Goal: Information Seeking & Learning: Check status

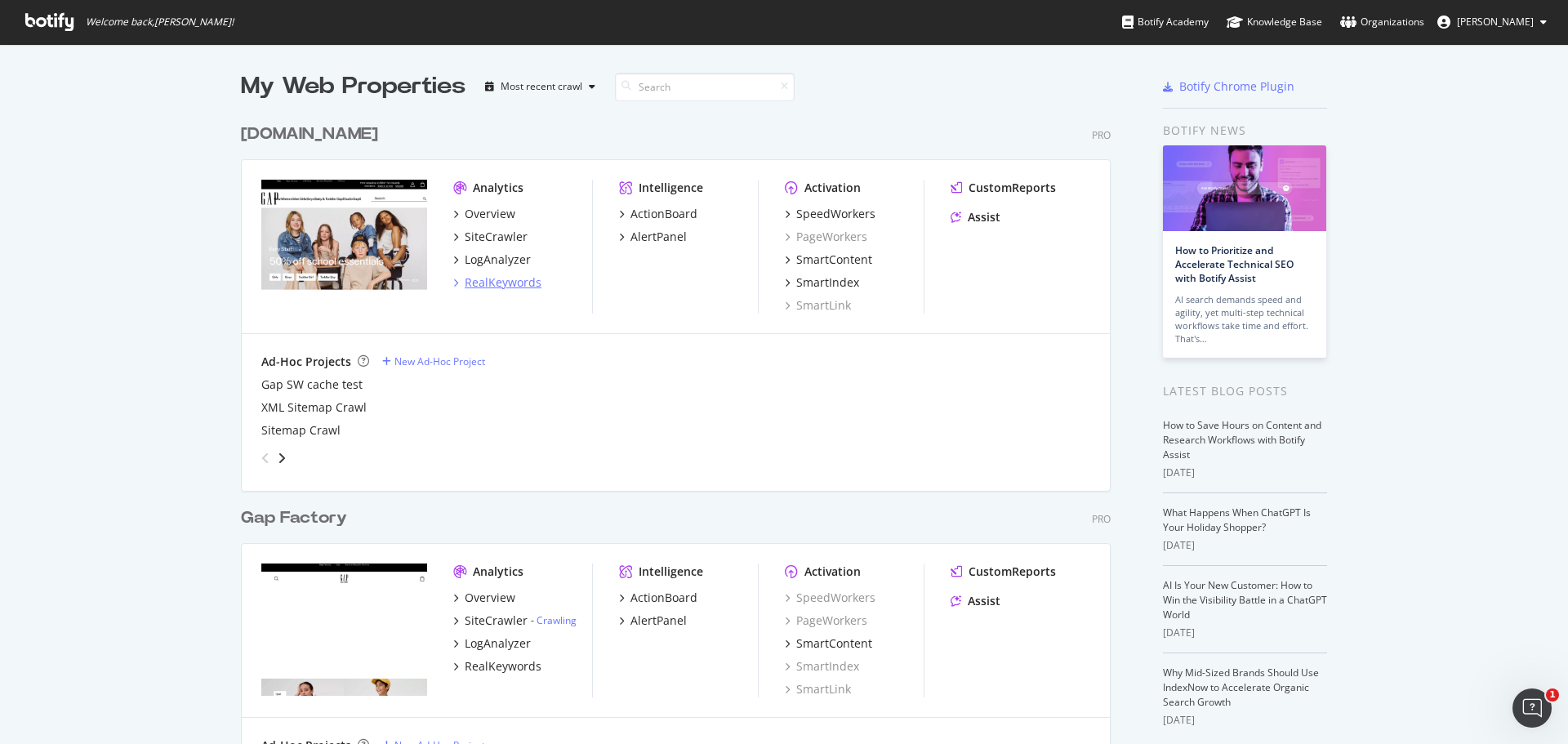
click at [476, 287] on div "RealKeywords" at bounding box center [503, 282] width 77 height 16
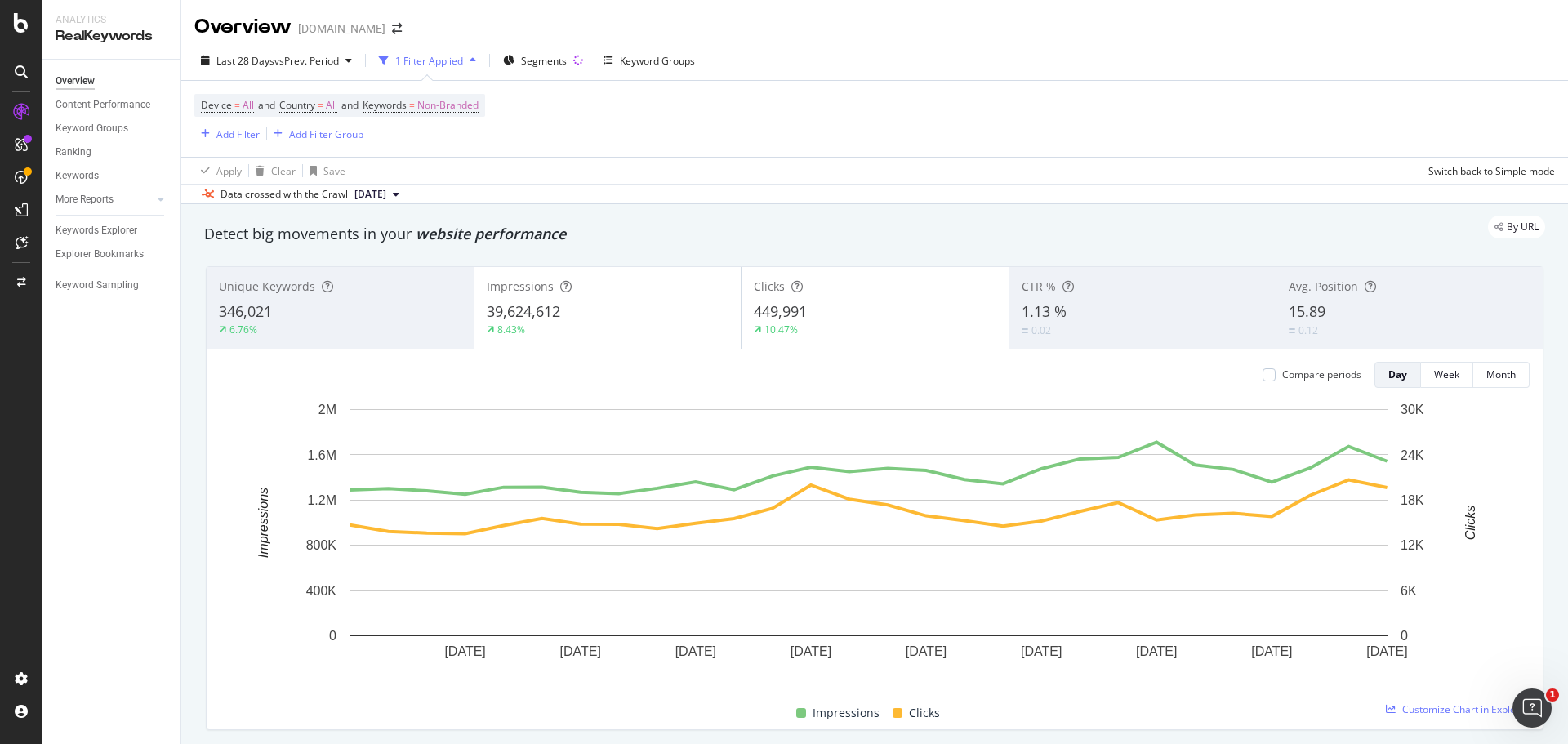
click at [1339, 314] on div "15.89" at bounding box center [1408, 311] width 241 height 21
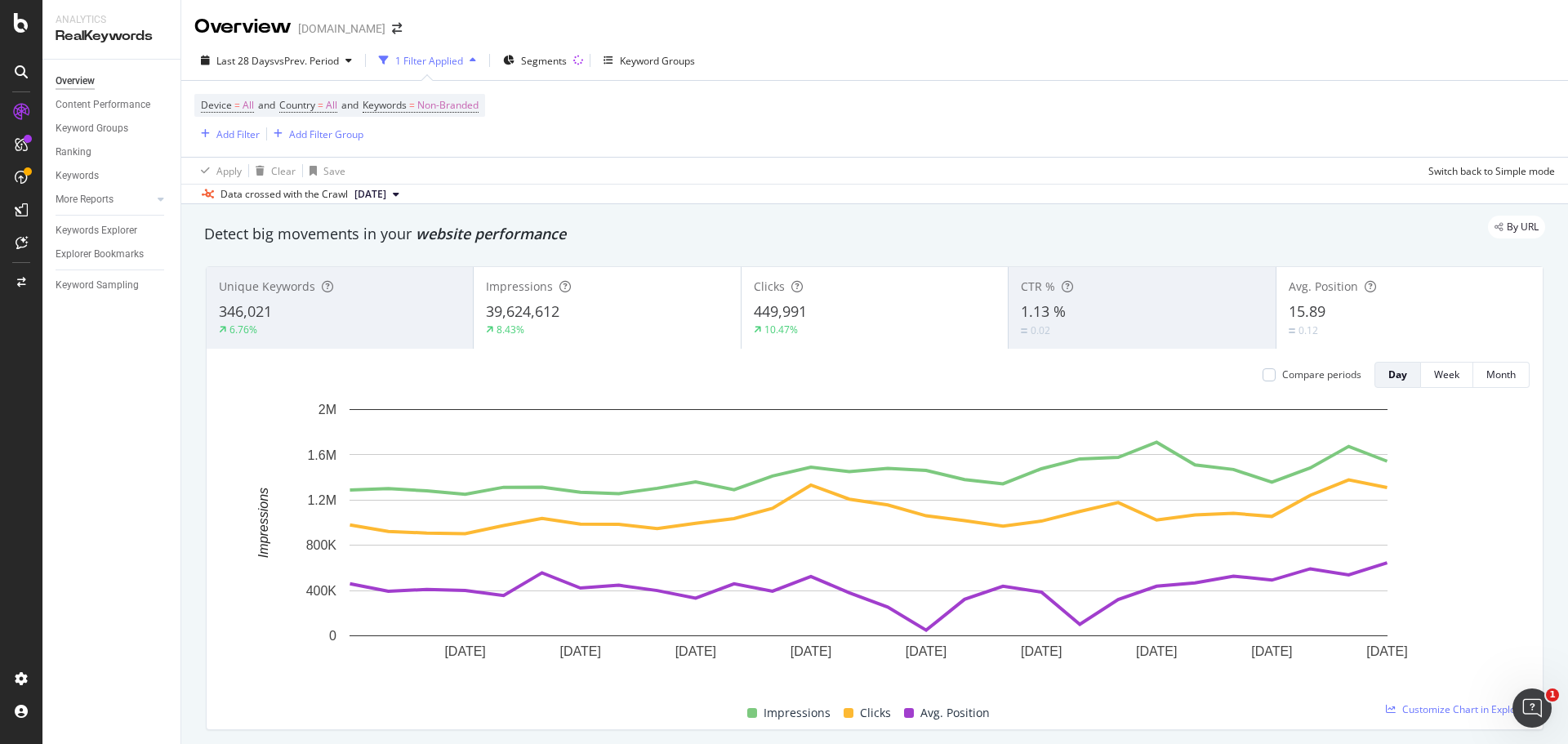
click at [1319, 306] on div "15.89" at bounding box center [1408, 311] width 241 height 21
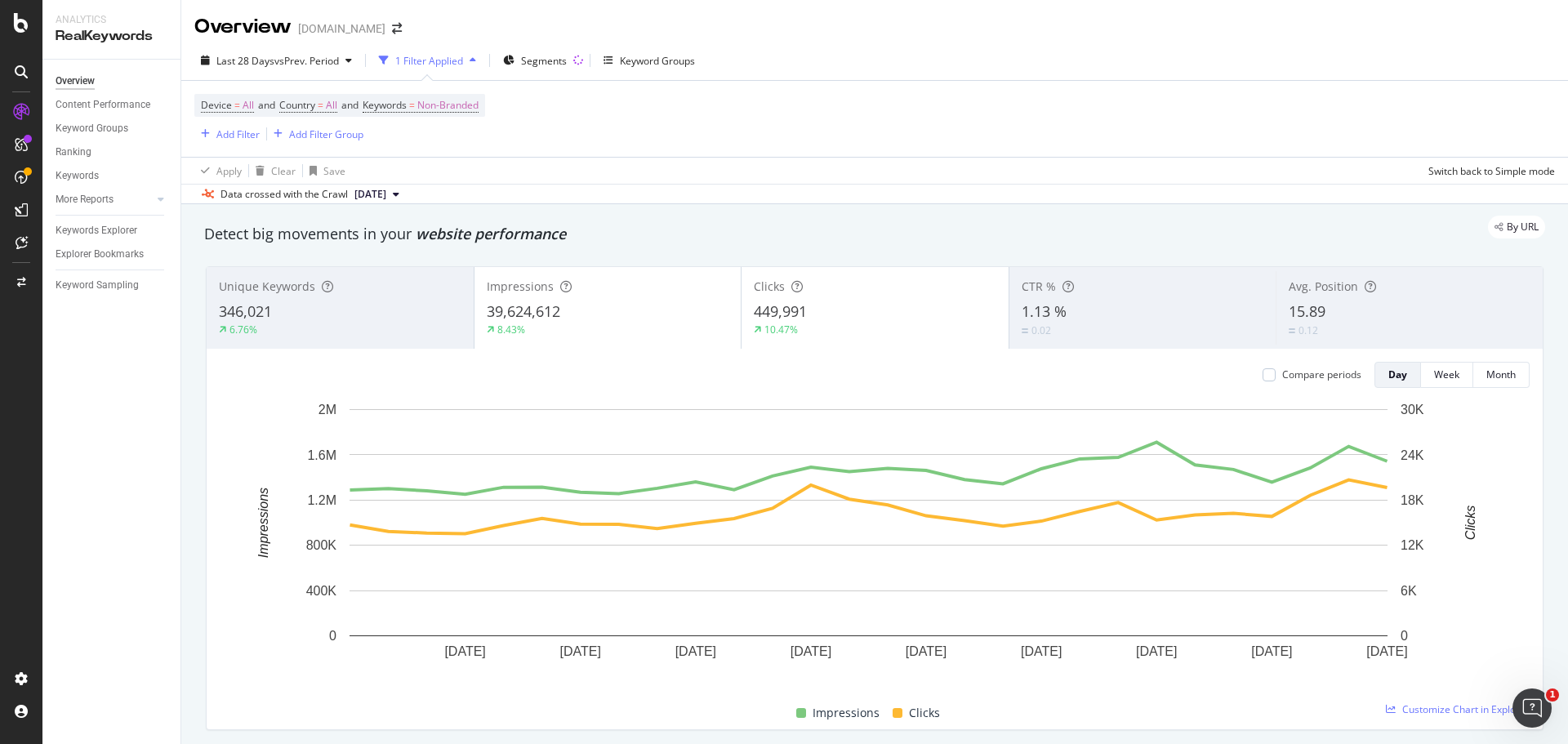
click at [1350, 305] on div "15.89" at bounding box center [1408, 311] width 241 height 21
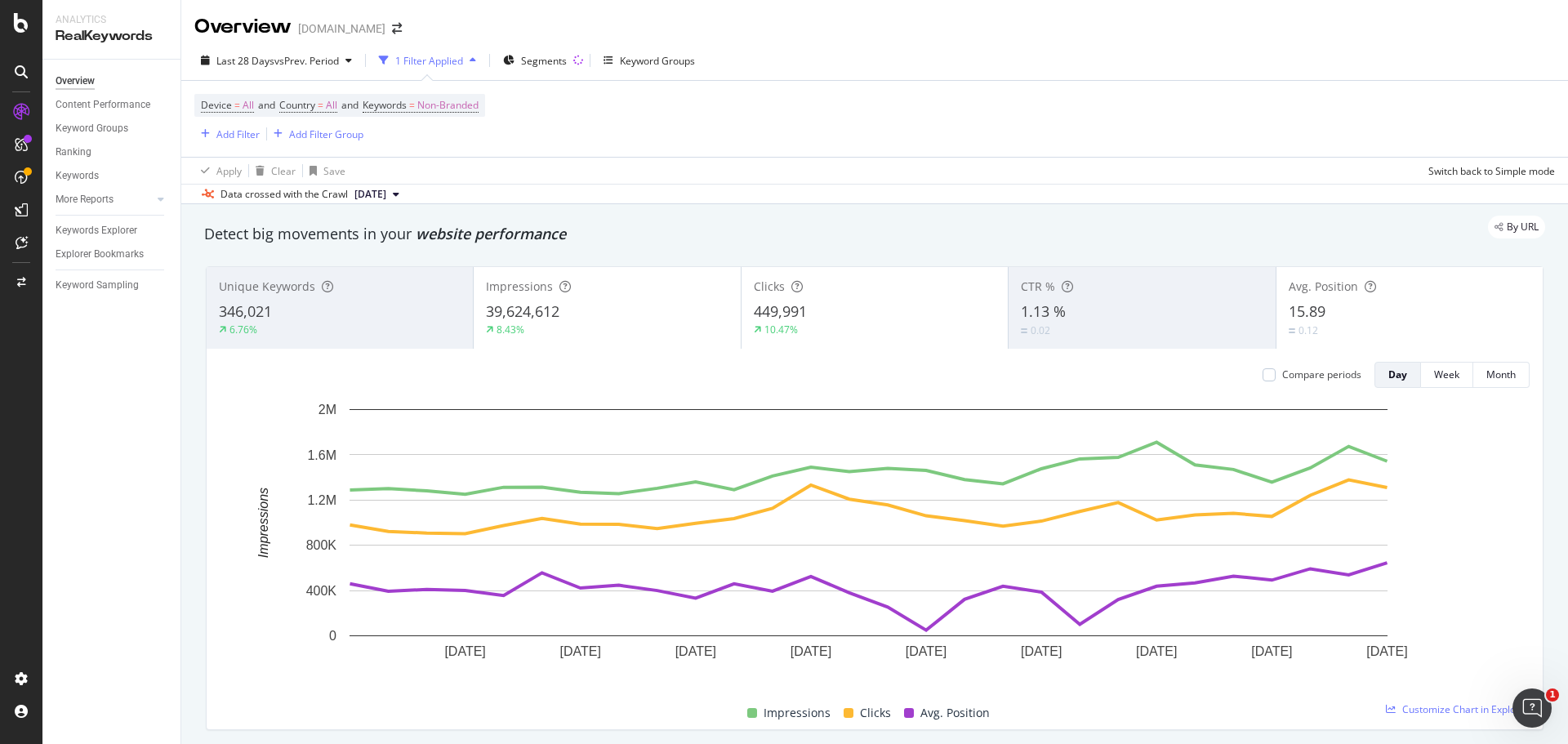
click at [906, 317] on div "449,991" at bounding box center [874, 311] width 241 height 21
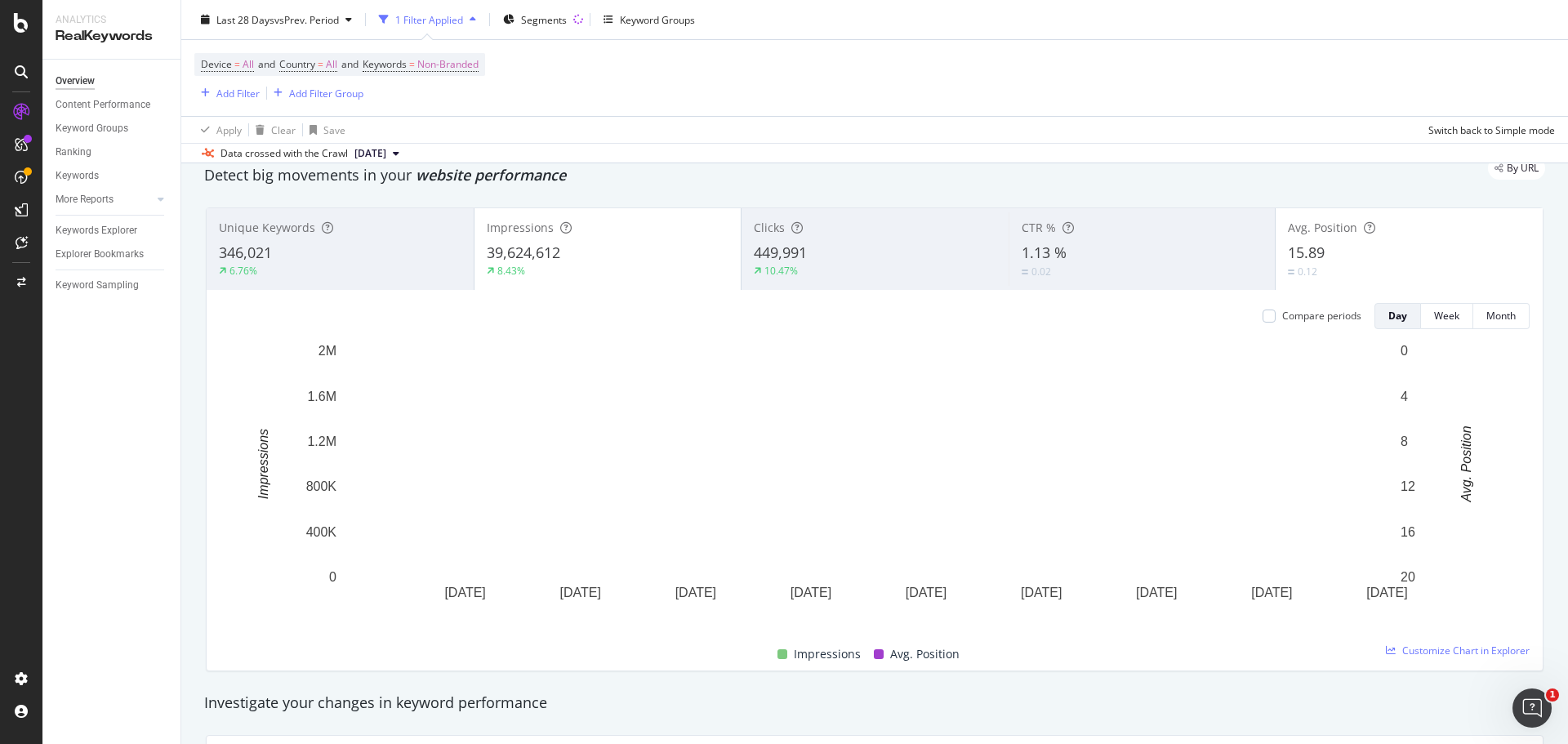
scroll to position [55, 0]
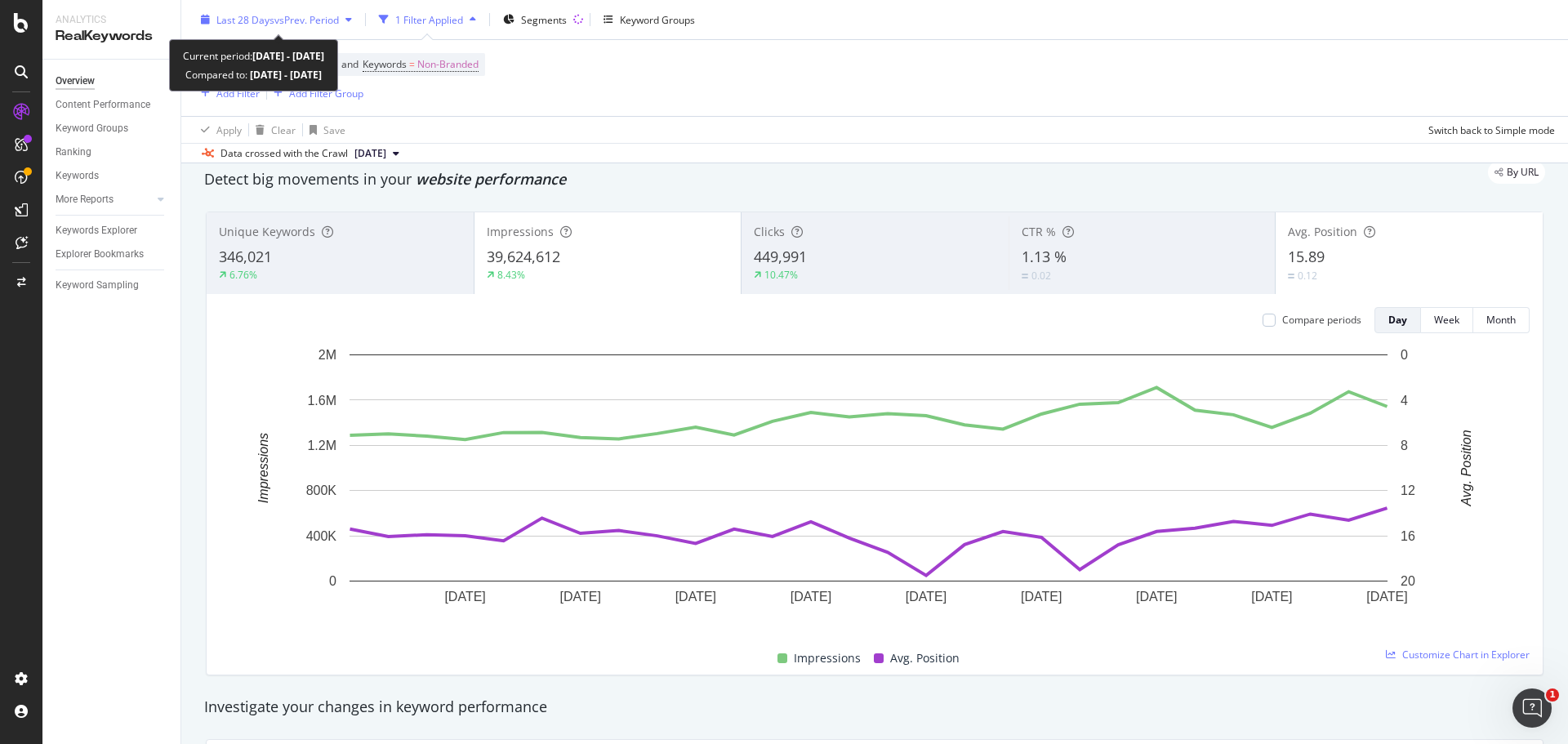
click at [327, 24] on span "vs Prev. Period" at bounding box center [306, 19] width 64 height 13
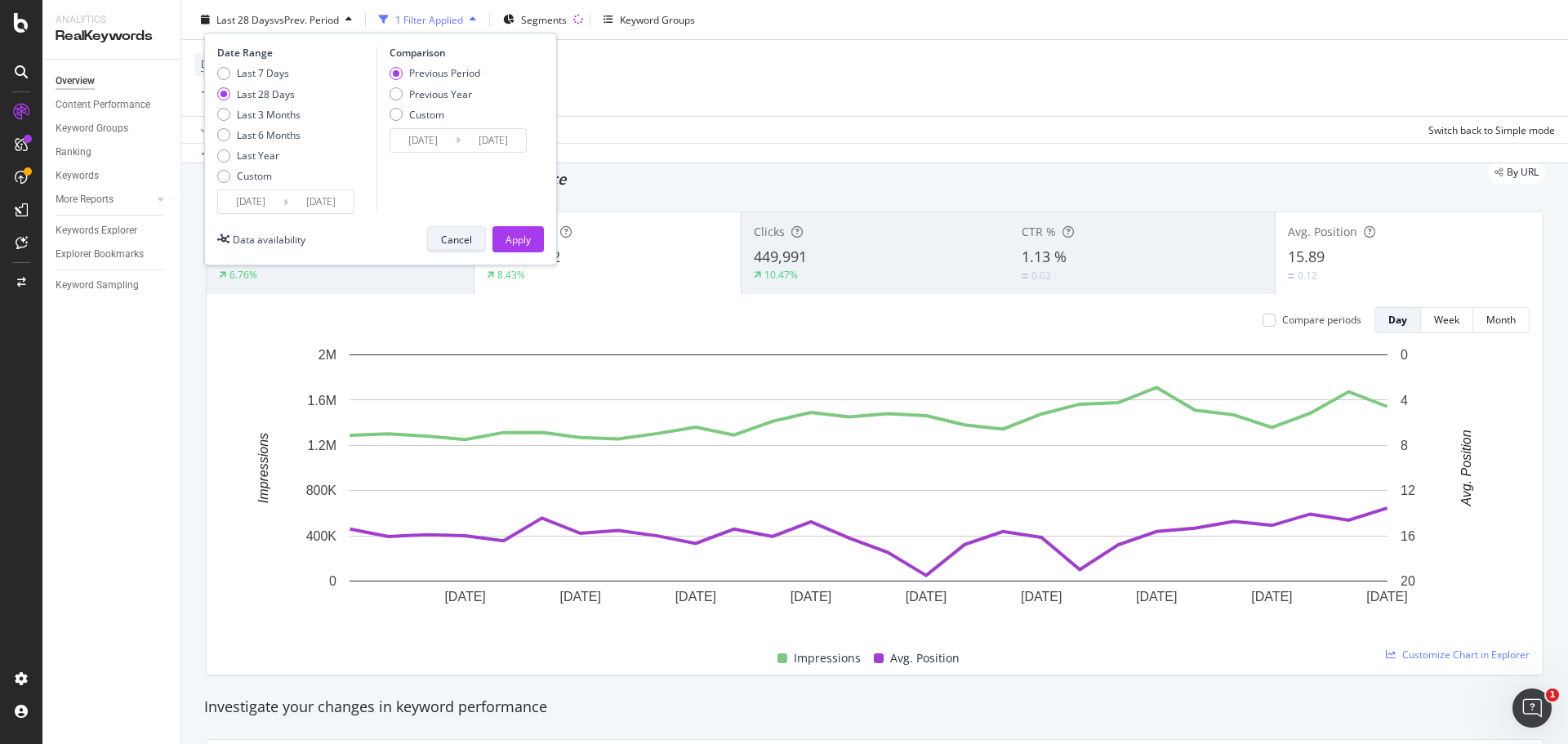
click at [468, 236] on div "Cancel" at bounding box center [457, 238] width 31 height 13
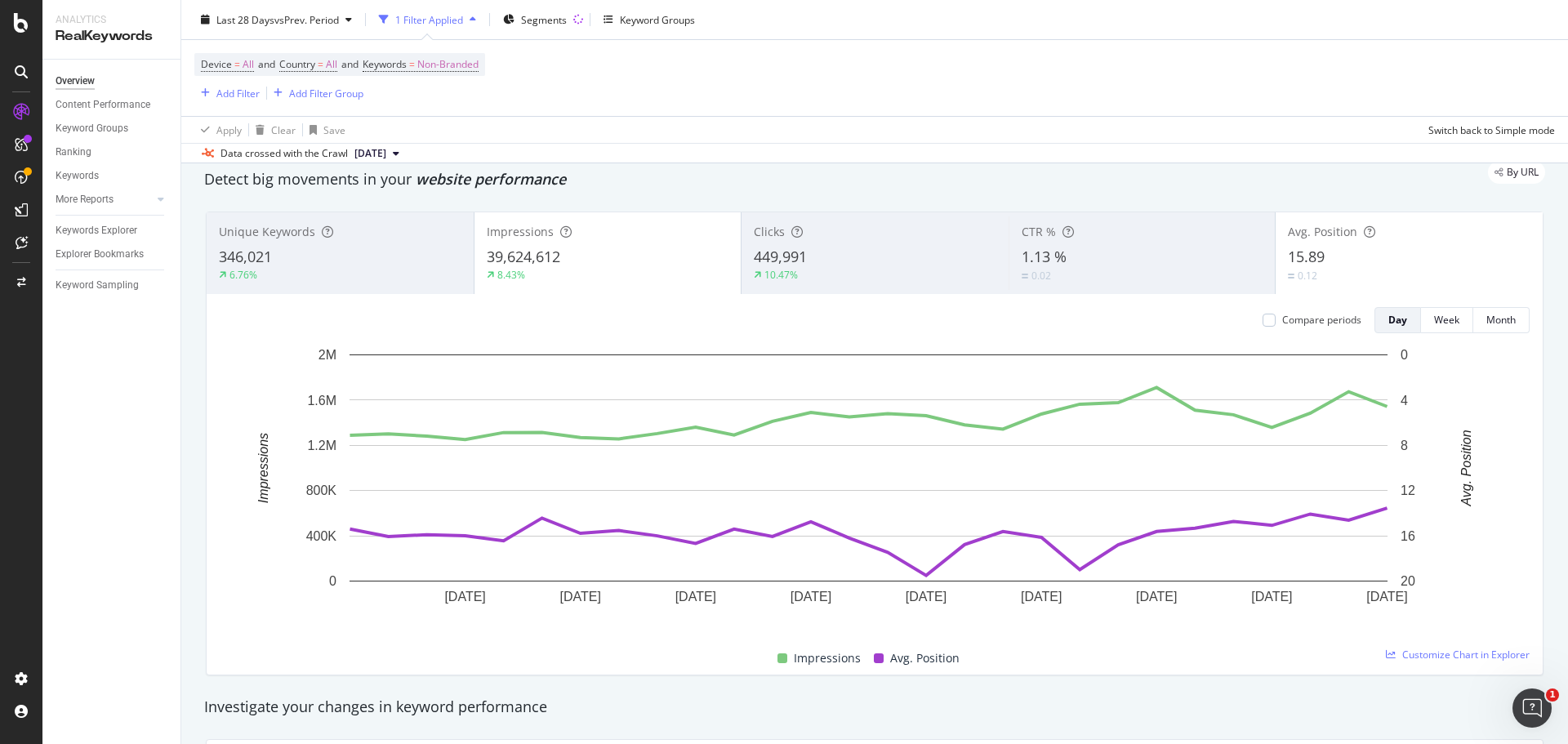
click at [560, 268] on div "8.43%" at bounding box center [608, 275] width 242 height 14
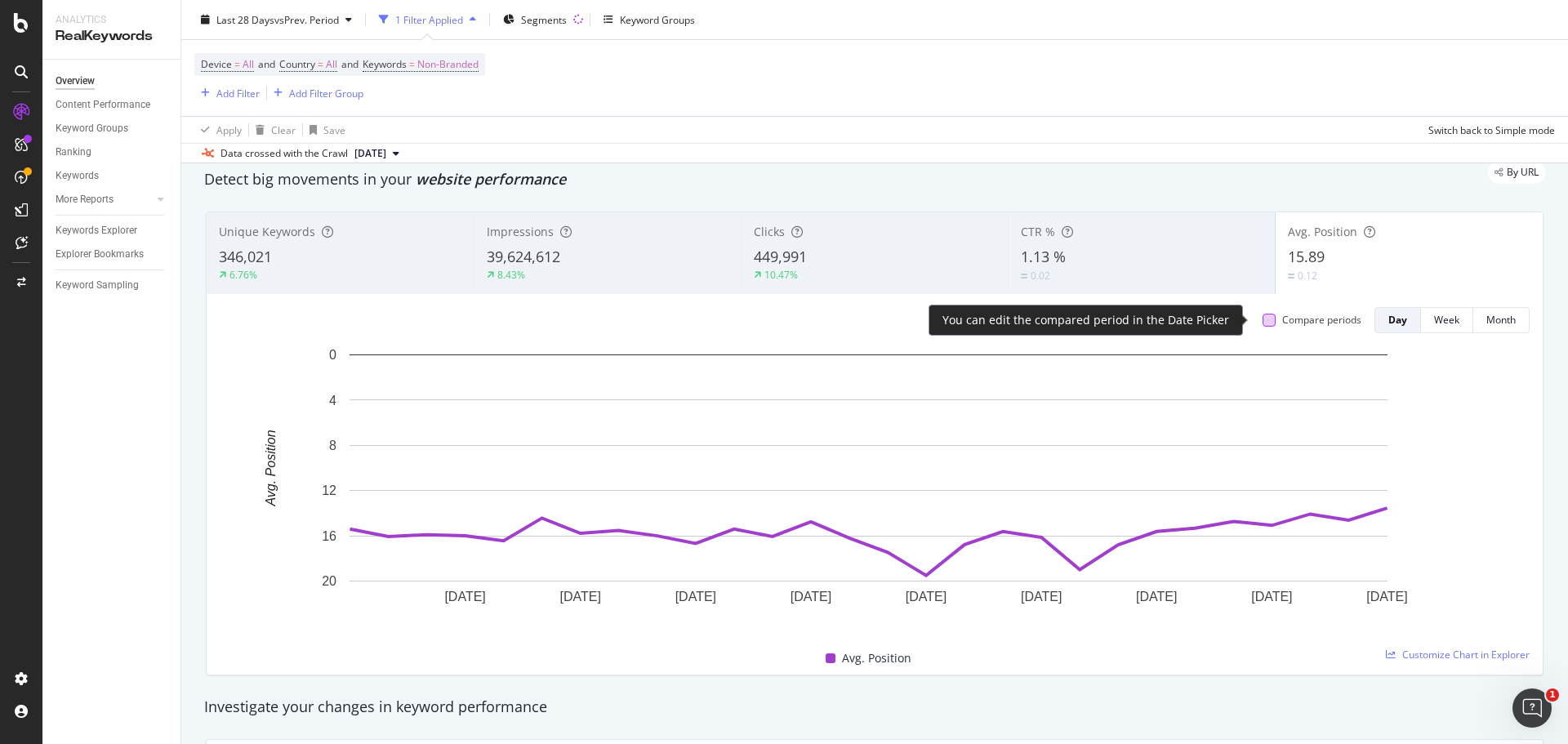
click at [1262, 320] on div at bounding box center [1269, 320] width 13 height 13
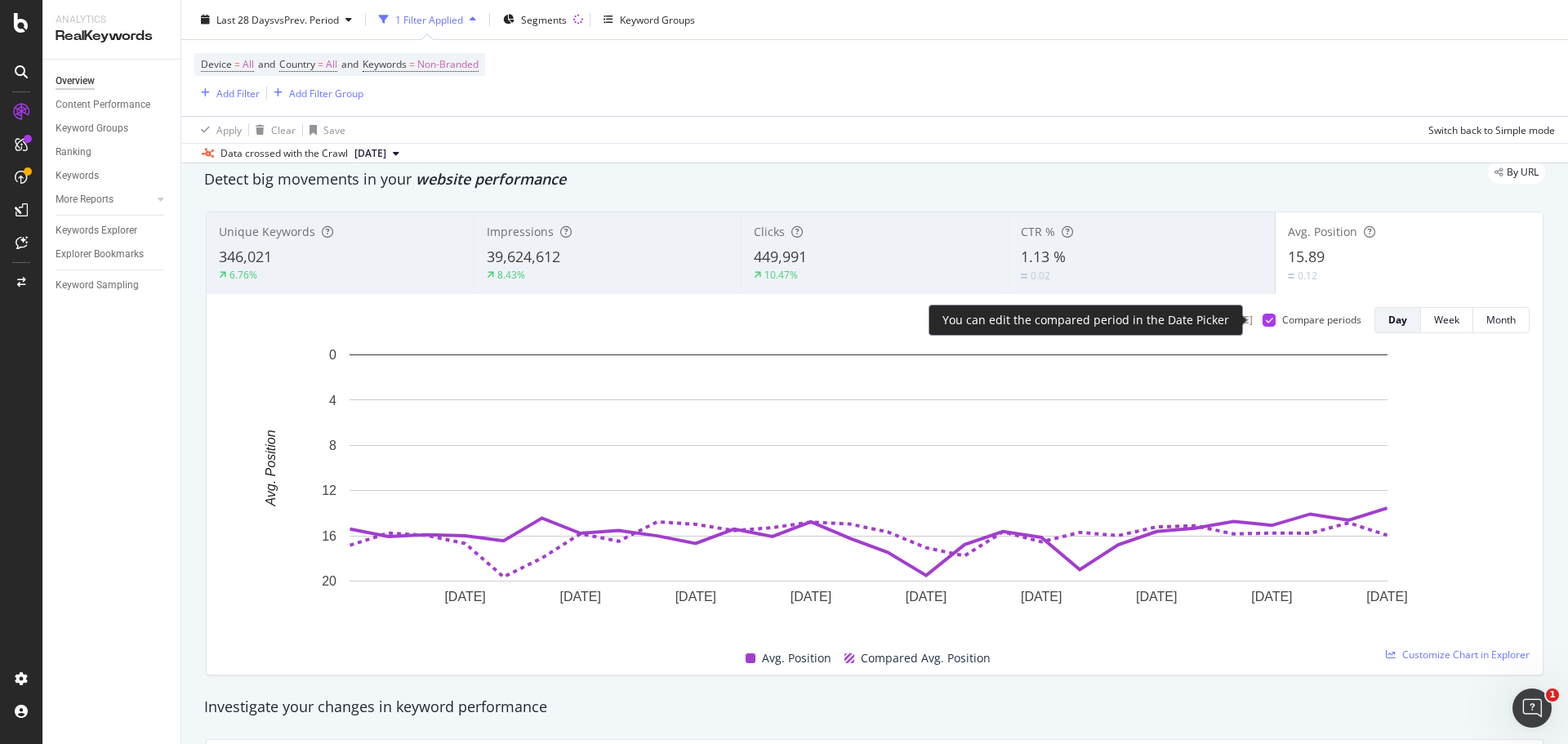
click at [1265, 316] on icon at bounding box center [1269, 320] width 8 height 8
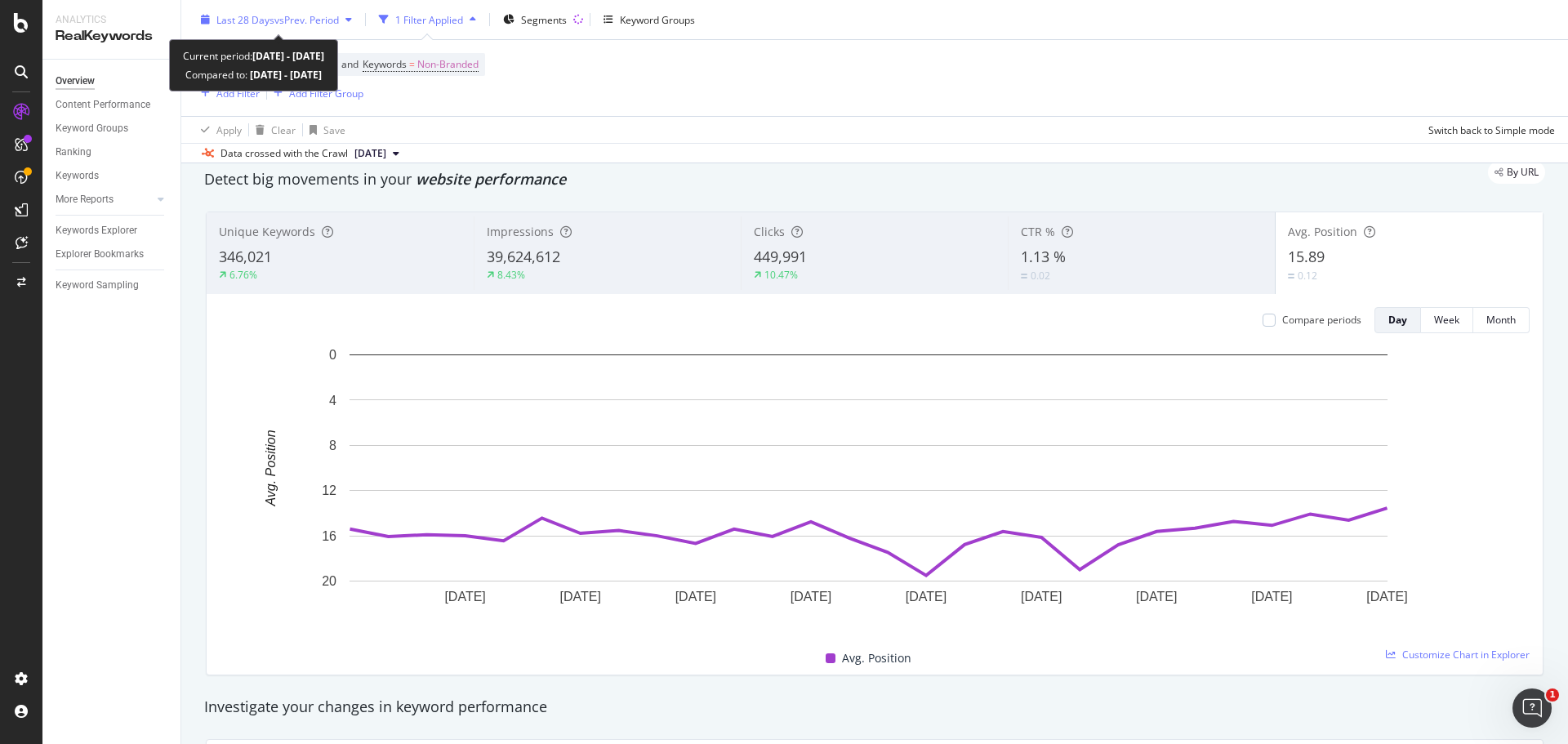
click at [296, 26] on span "vs Prev. Period" at bounding box center [306, 19] width 64 height 13
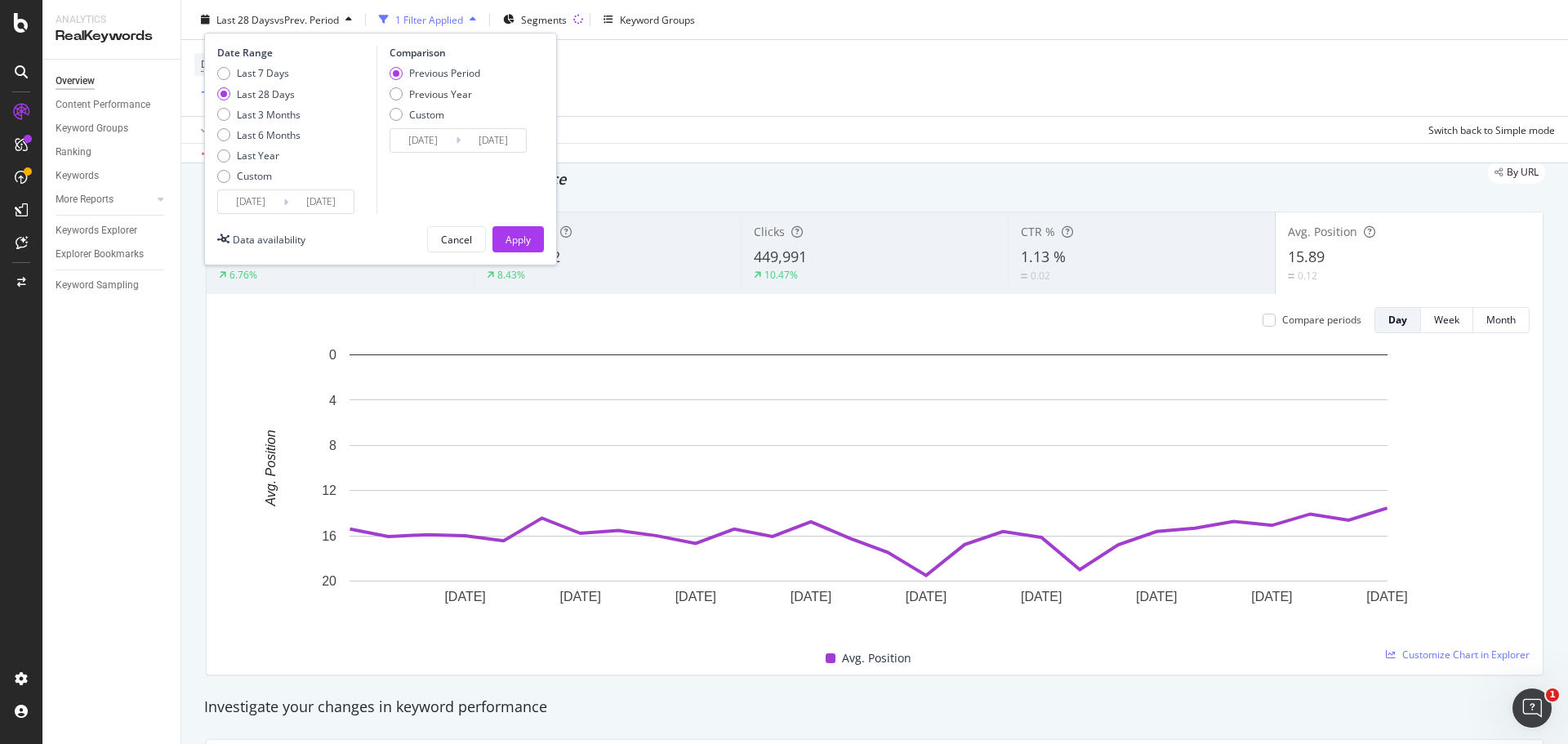
click at [431, 139] on input "[DATE]" at bounding box center [423, 140] width 65 height 23
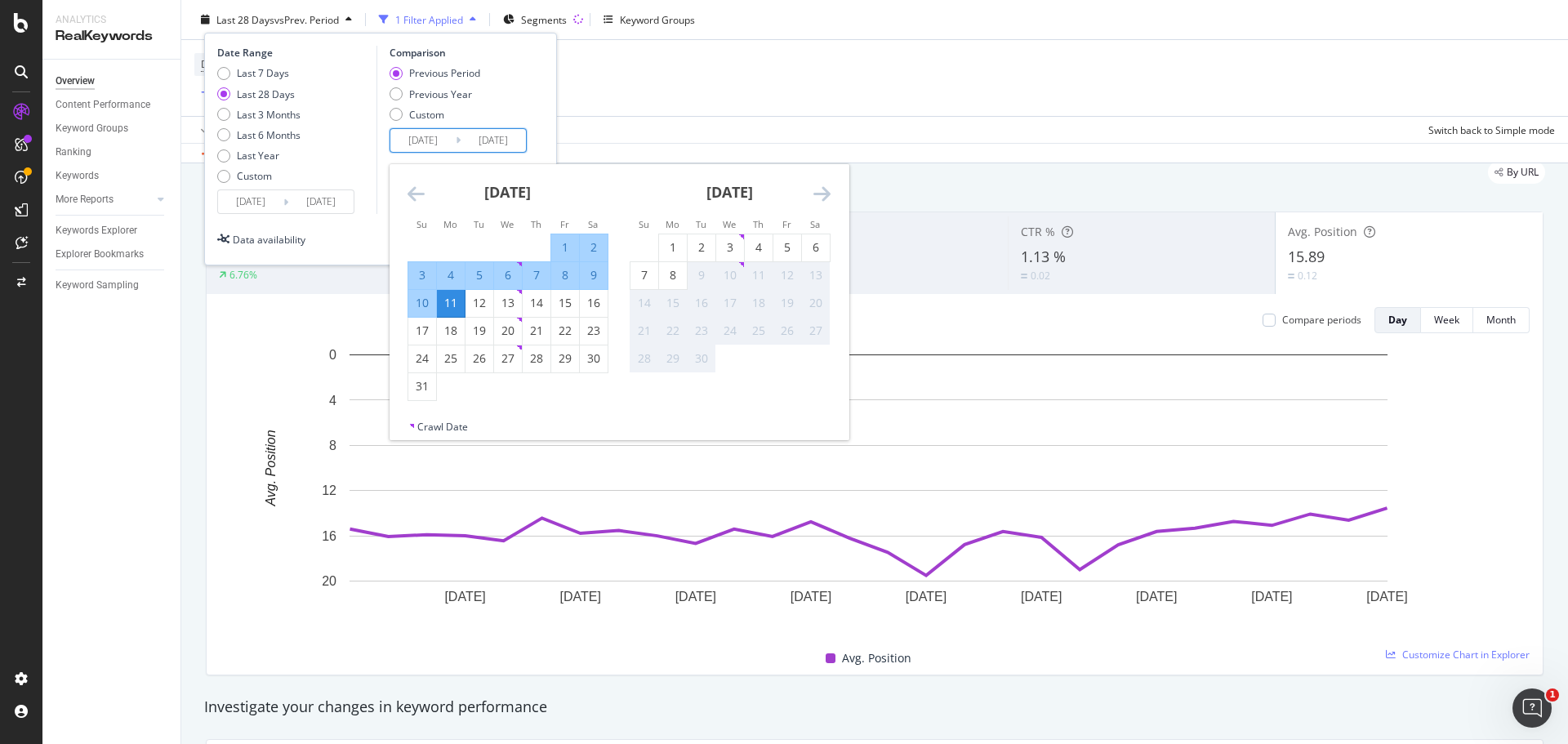
click at [489, 102] on div "Previous Period Previous Year Custom" at bounding box center [460, 97] width 142 height 62
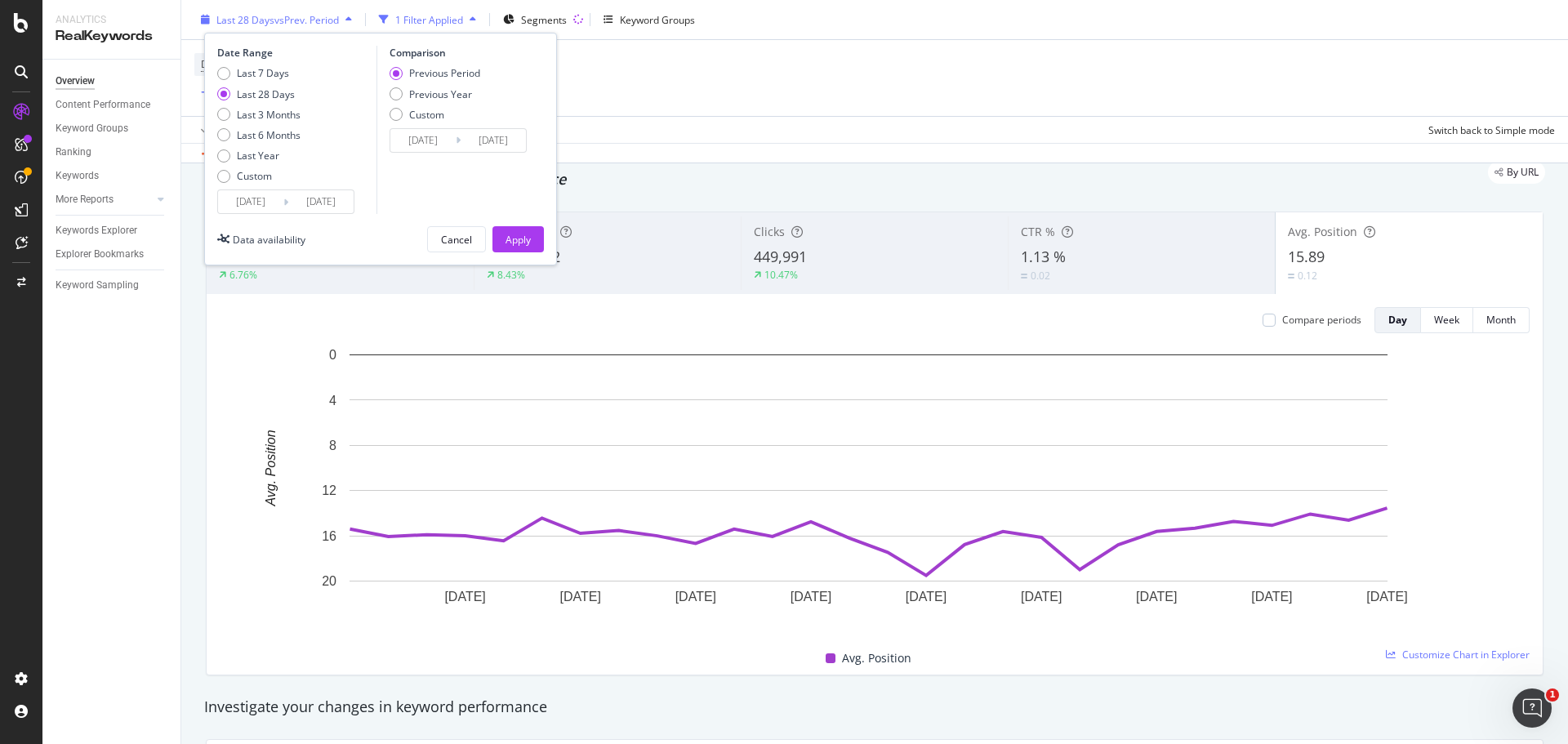
click at [335, 19] on span "vs Prev. Period" at bounding box center [306, 19] width 64 height 13
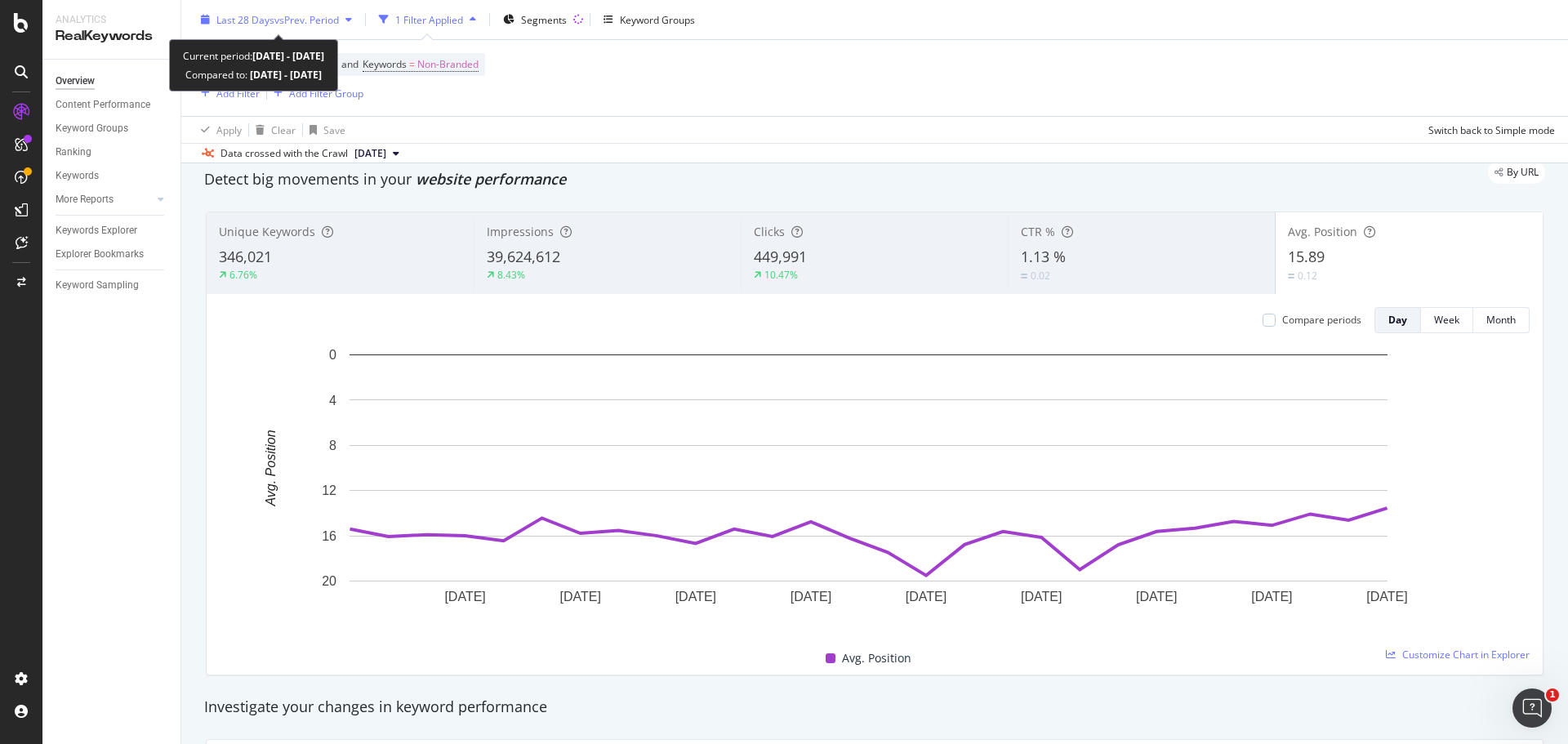
click at [272, 21] on span "Last 28 Days" at bounding box center [245, 19] width 58 height 13
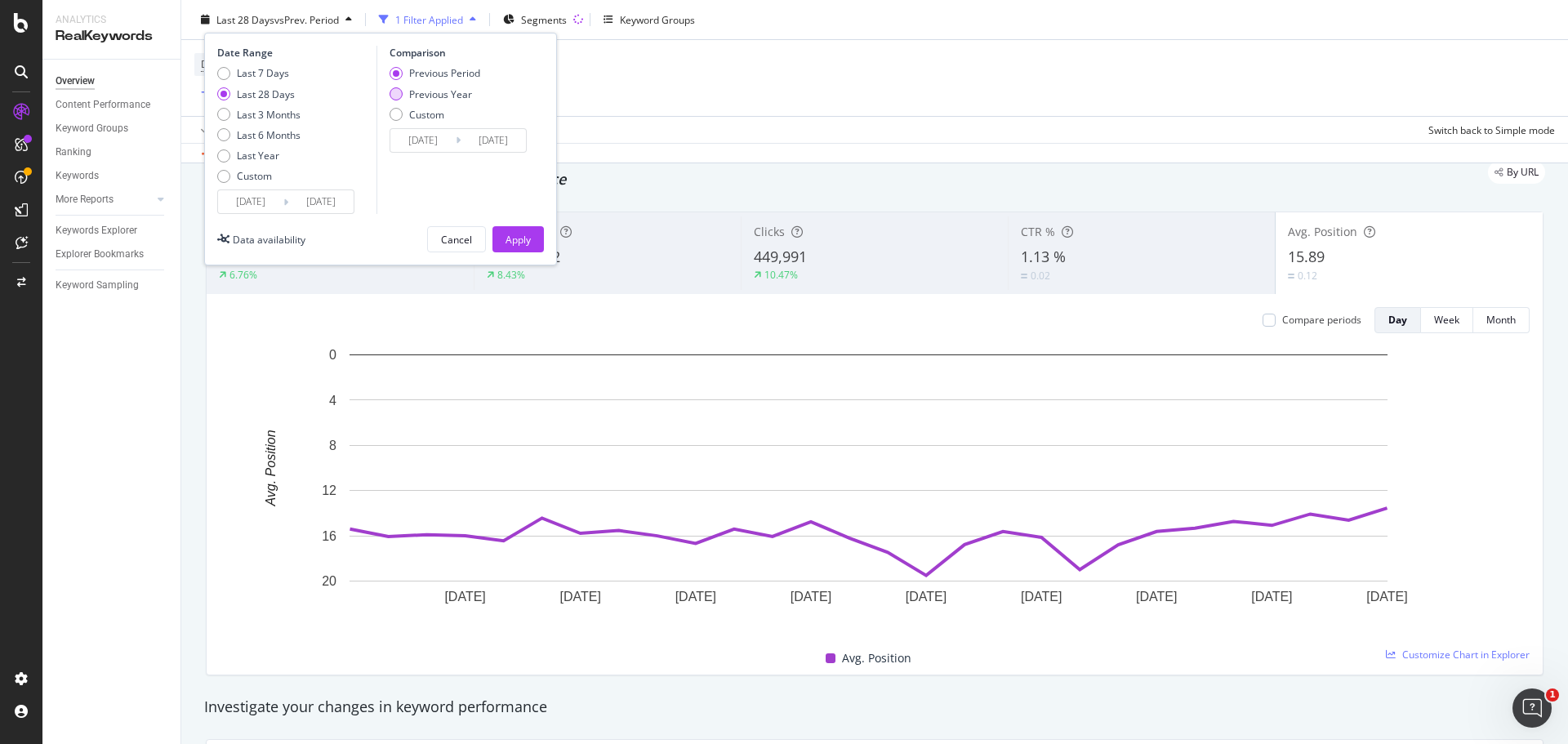
click at [402, 91] on div "Previous Year" at bounding box center [396, 94] width 13 height 13
type input "[DATE]"
click at [517, 239] on div "Apply" at bounding box center [518, 238] width 25 height 13
